Goal: Find specific page/section: Find specific page/section

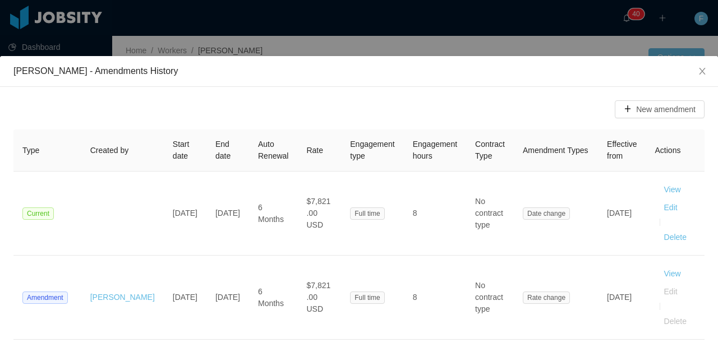
scroll to position [0, 587]
click at [180, 42] on div "[PERSON_NAME] - Amendments History New amendment Type Created by Start date End…" at bounding box center [359, 173] width 718 height 347
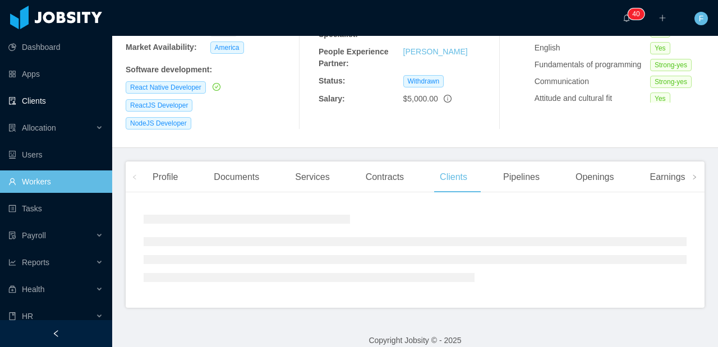
click at [46, 104] on link "Clients" at bounding box center [55, 101] width 95 height 22
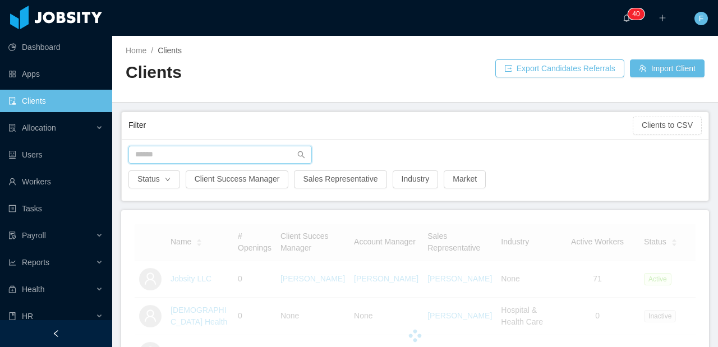
click at [191, 159] on input "text" at bounding box center [219, 155] width 183 height 18
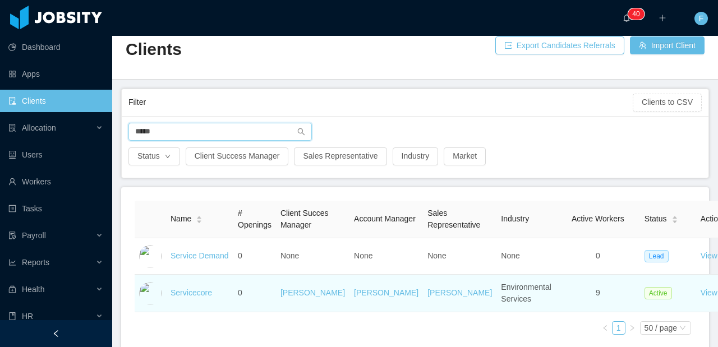
scroll to position [36, 0]
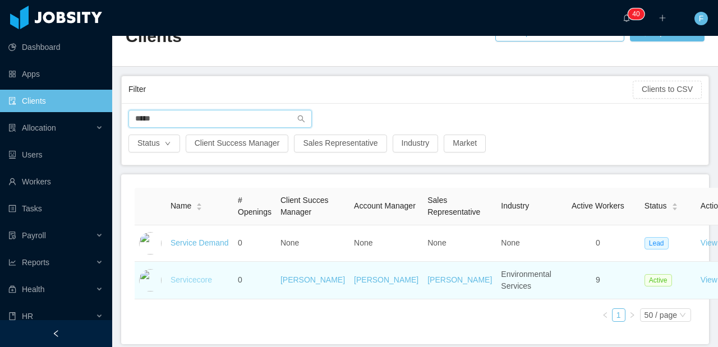
type input "*****"
click at [193, 284] on link "Servicecore" at bounding box center [190, 279] width 41 height 9
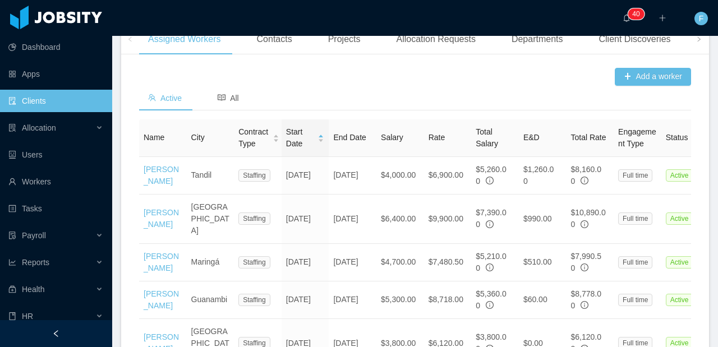
scroll to position [459, 0]
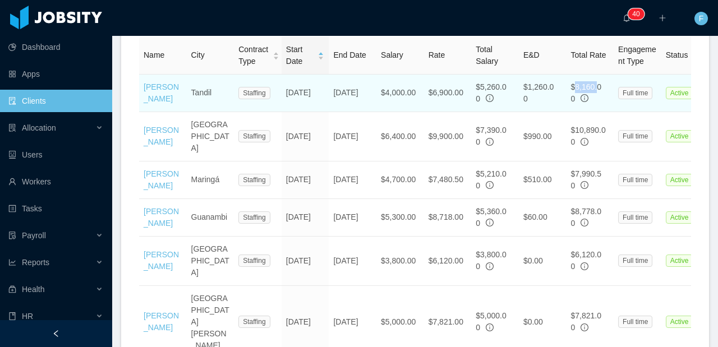
drag, startPoint x: 575, startPoint y: 128, endPoint x: 601, endPoint y: 128, distance: 26.4
click at [601, 103] on span "$8,160.00" at bounding box center [585, 92] width 31 height 21
drag, startPoint x: 605, startPoint y: 126, endPoint x: 569, endPoint y: 131, distance: 36.2
click at [569, 112] on td "$8,160.00" at bounding box center [590, 94] width 48 height 38
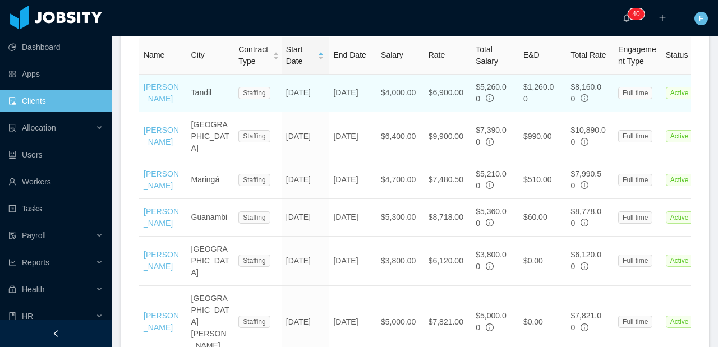
click at [579, 103] on span "$8,160.00" at bounding box center [585, 92] width 31 height 21
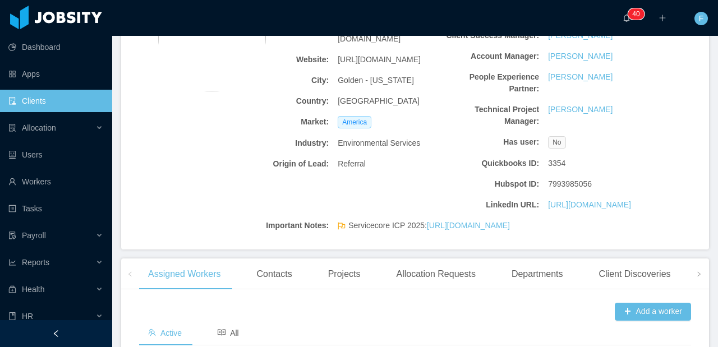
scroll to position [0, 0]
